Goal: Use online tool/utility: Utilize a website feature to perform a specific function

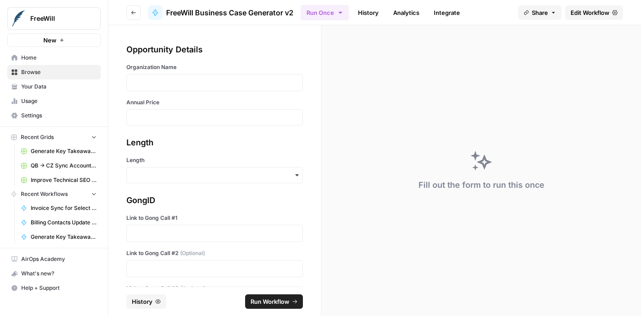
click at [199, 77] on div at bounding box center [214, 82] width 176 height 17
click at [200, 77] on div at bounding box center [214, 82] width 176 height 17
click at [193, 79] on p at bounding box center [214, 82] width 165 height 9
click at [170, 111] on div at bounding box center [214, 117] width 176 height 16
click at [169, 113] on div at bounding box center [214, 117] width 176 height 16
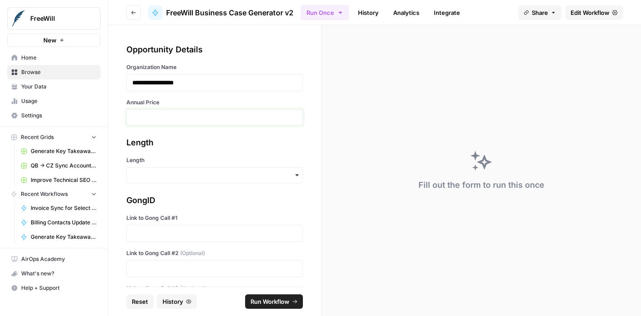
click at [167, 114] on input "Annual Price" at bounding box center [214, 117] width 165 height 8
type input "19600"
click at [151, 177] on input "Length" at bounding box center [214, 175] width 165 height 9
click at [152, 196] on div "Long" at bounding box center [211, 199] width 169 height 17
click at [150, 171] on input "Length" at bounding box center [214, 175] width 165 height 9
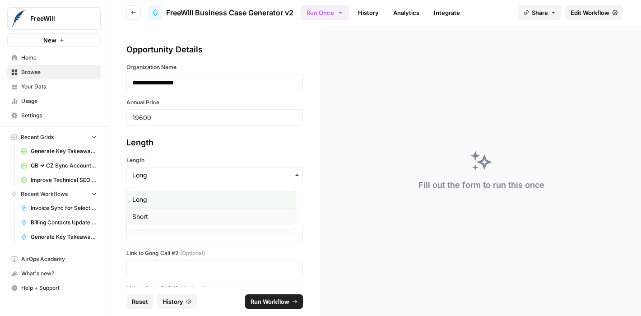
click at [148, 214] on div "Short" at bounding box center [211, 216] width 169 height 17
click at [157, 233] on p at bounding box center [214, 233] width 165 height 9
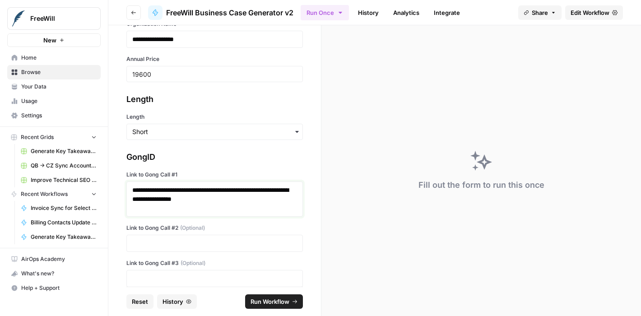
scroll to position [72, 0]
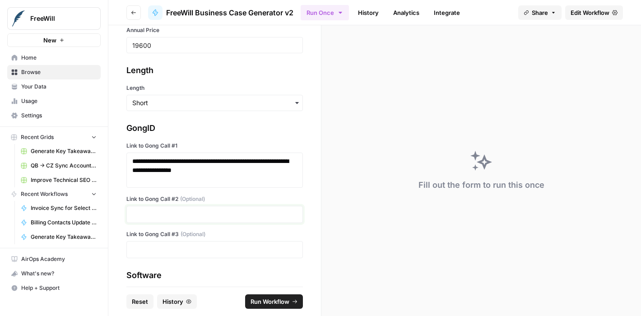
click at [145, 212] on p at bounding box center [214, 214] width 165 height 9
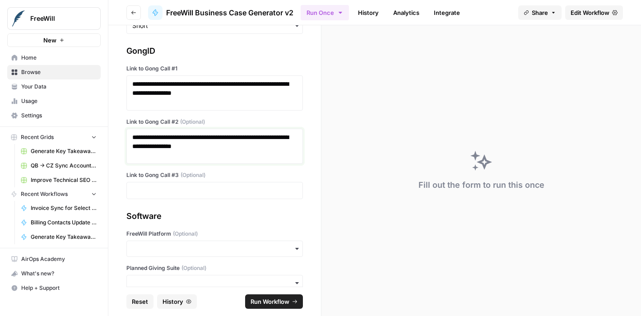
scroll to position [176, 0]
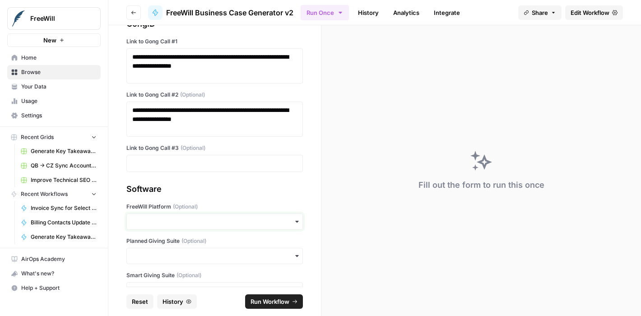
click at [183, 222] on input "FreeWill Platform (Optional)" at bounding box center [214, 221] width 165 height 9
click at [152, 242] on div "Yes" at bounding box center [211, 245] width 169 height 17
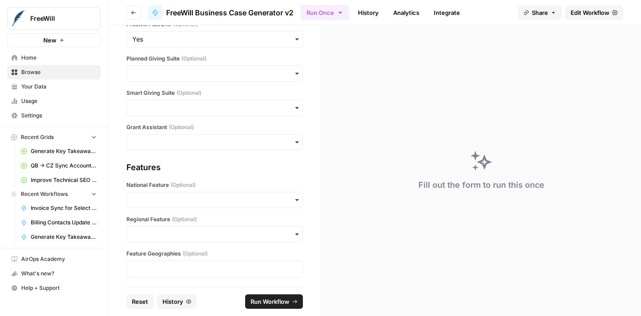
scroll to position [360, 0]
click at [147, 140] on input "Grant Assistant (Optional)" at bounding box center [214, 140] width 165 height 9
click at [140, 181] on div "No" at bounding box center [211, 181] width 169 height 17
click at [276, 303] on span "Run Workflow" at bounding box center [269, 301] width 39 height 9
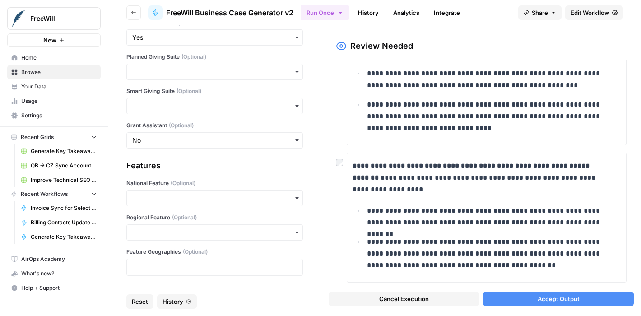
scroll to position [369, 0]
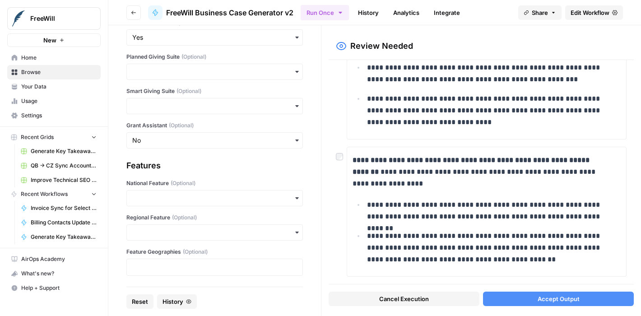
click at [562, 300] on span "Accept Output" at bounding box center [558, 298] width 42 height 9
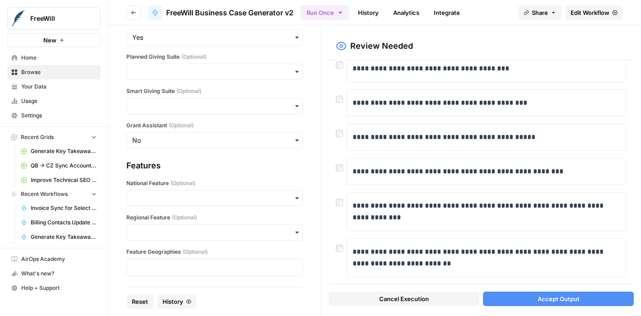
scroll to position [457, 0]
click at [550, 298] on span "Accept Output" at bounding box center [558, 298] width 42 height 9
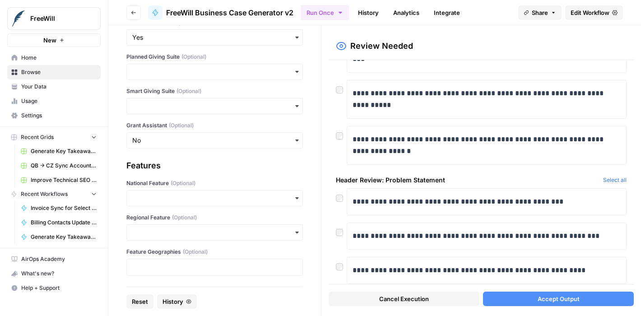
scroll to position [116, 0]
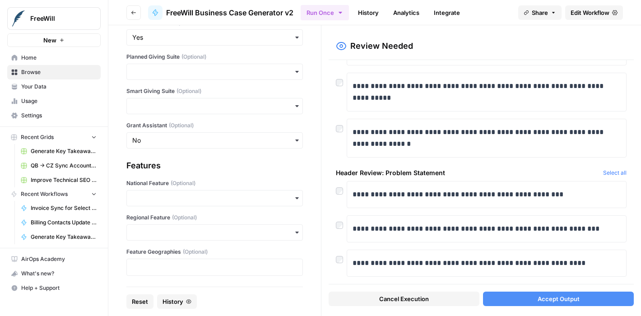
click at [568, 302] on span "Accept Output" at bounding box center [558, 298] width 42 height 9
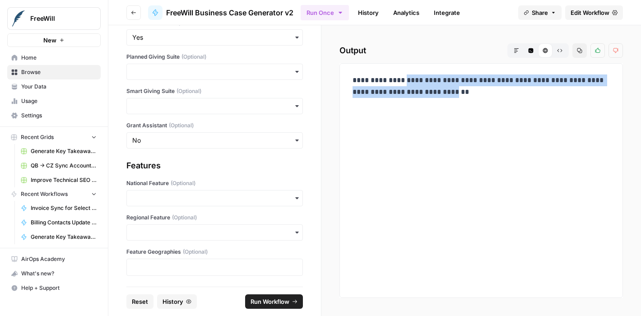
drag, startPoint x: 393, startPoint y: 80, endPoint x: 543, endPoint y: 94, distance: 150.0
click at [543, 94] on p "**********" at bounding box center [480, 85] width 257 height 23
copy p "**********"
